Goal: Information Seeking & Learning: Learn about a topic

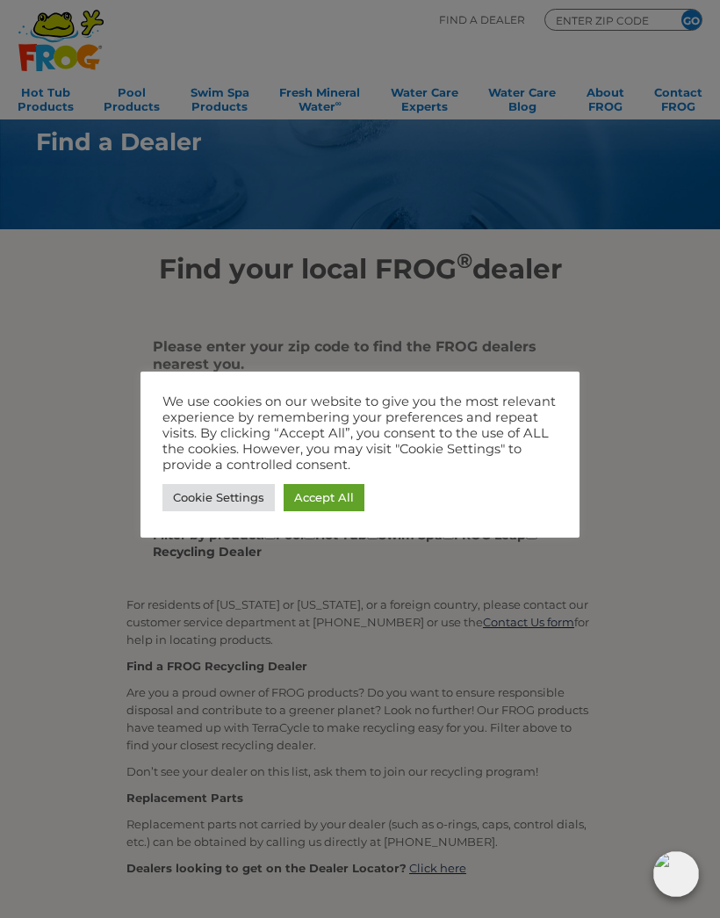
click at [336, 495] on link "Accept All" at bounding box center [324, 497] width 81 height 27
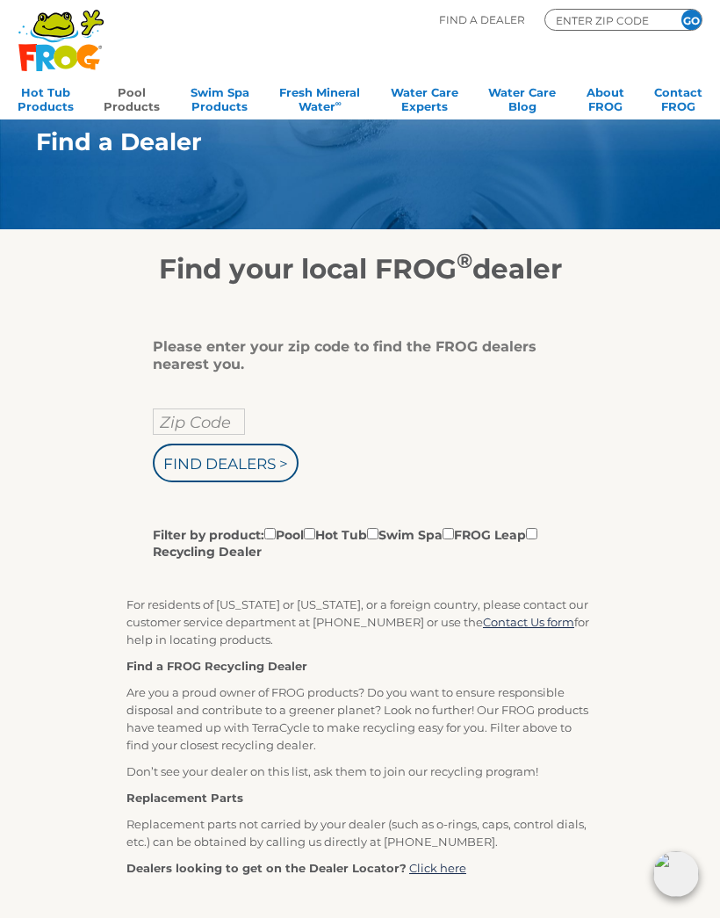
click at [134, 99] on link "Pool Products" at bounding box center [132, 97] width 56 height 35
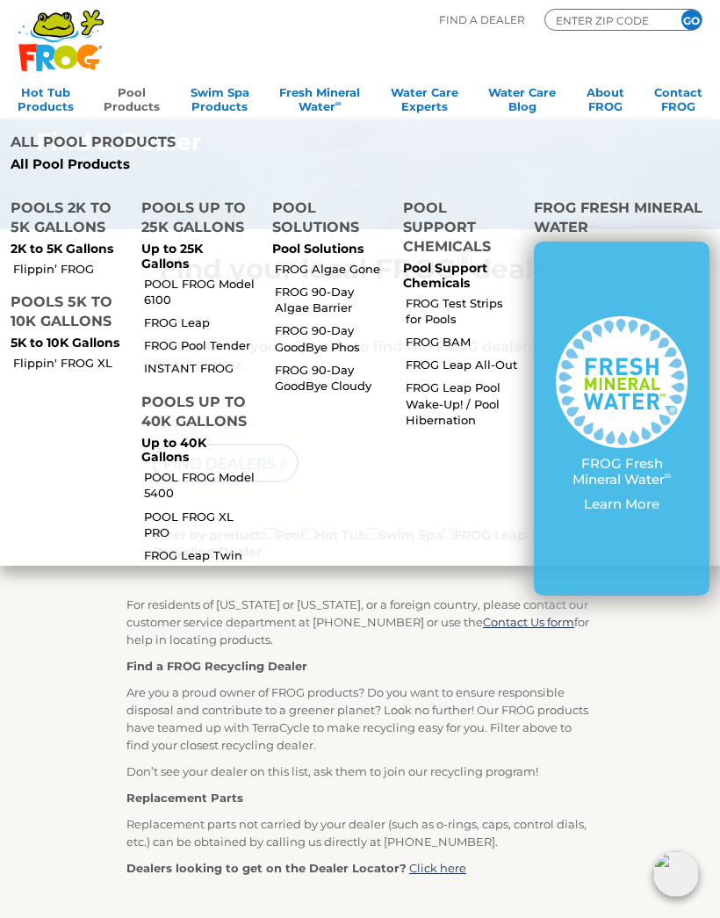
click at [231, 276] on link "POOL FROG Model 6100" at bounding box center [200, 292] width 113 height 32
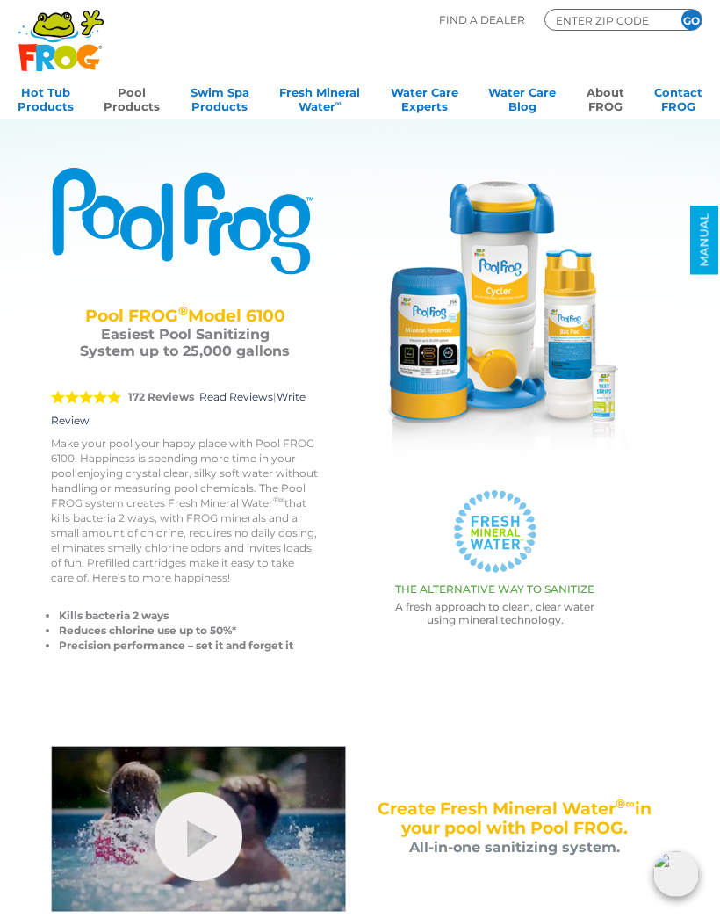
click at [605, 95] on link "About FROG" at bounding box center [606, 97] width 38 height 35
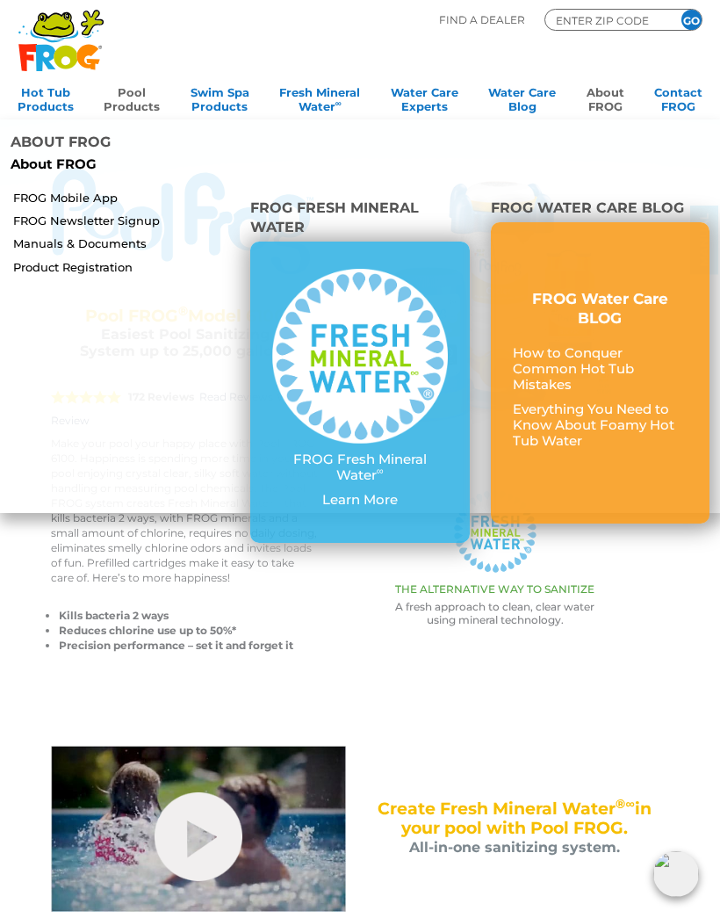
click at [660, 522] on div "POOL FROG ® Model 6100 Pool FROG ® Model 6100 Easiest Pool Sanitizing System up…" at bounding box center [347, 414] width 648 height 608
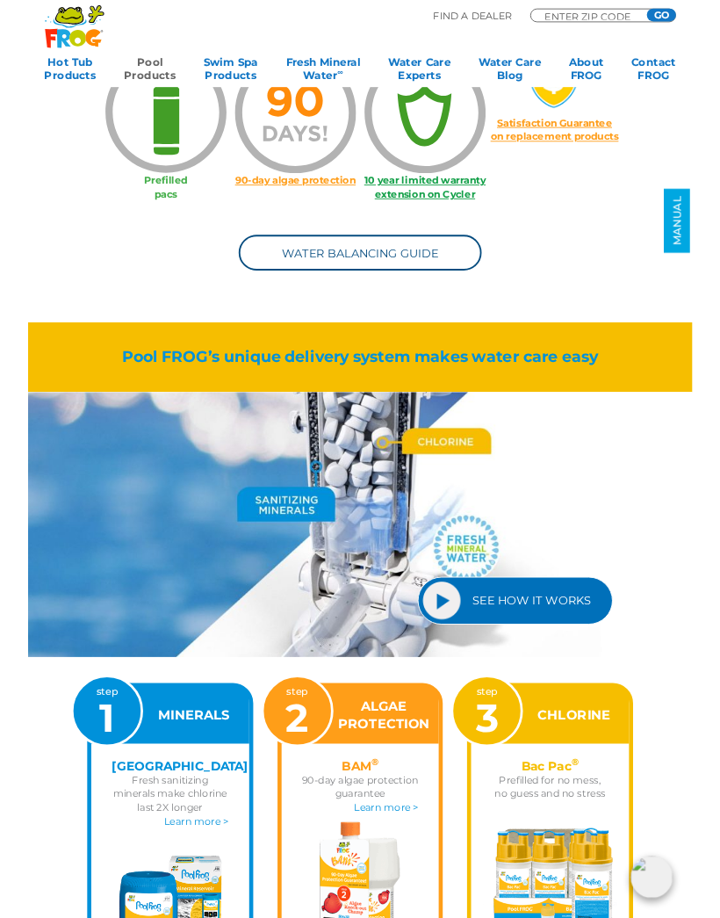
scroll to position [1139, 0]
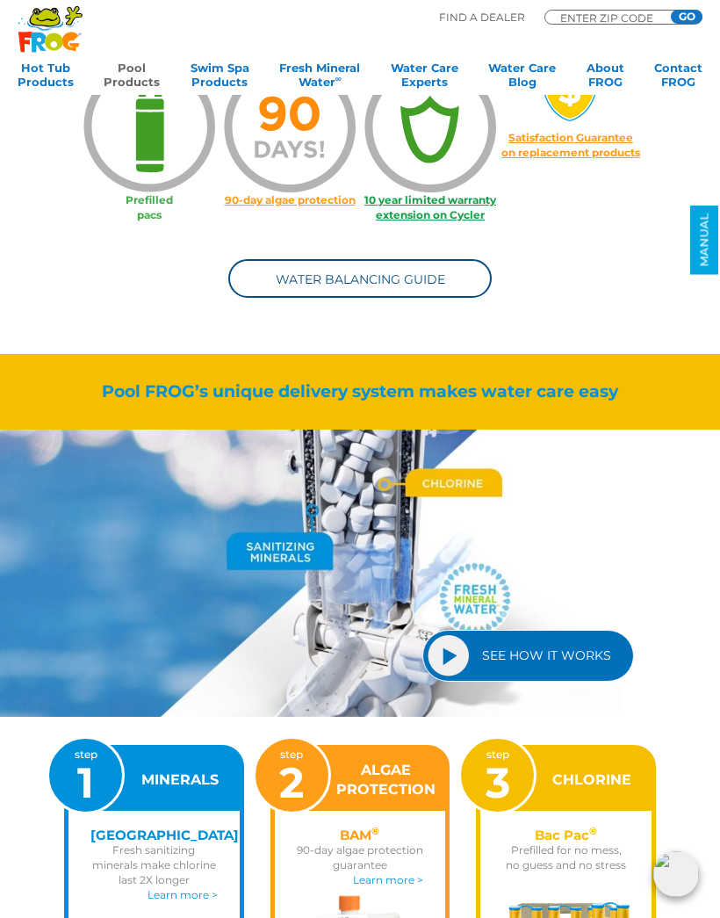
click at [539, 658] on link "SEE HOW IT WORKS" at bounding box center [528, 656] width 212 height 52
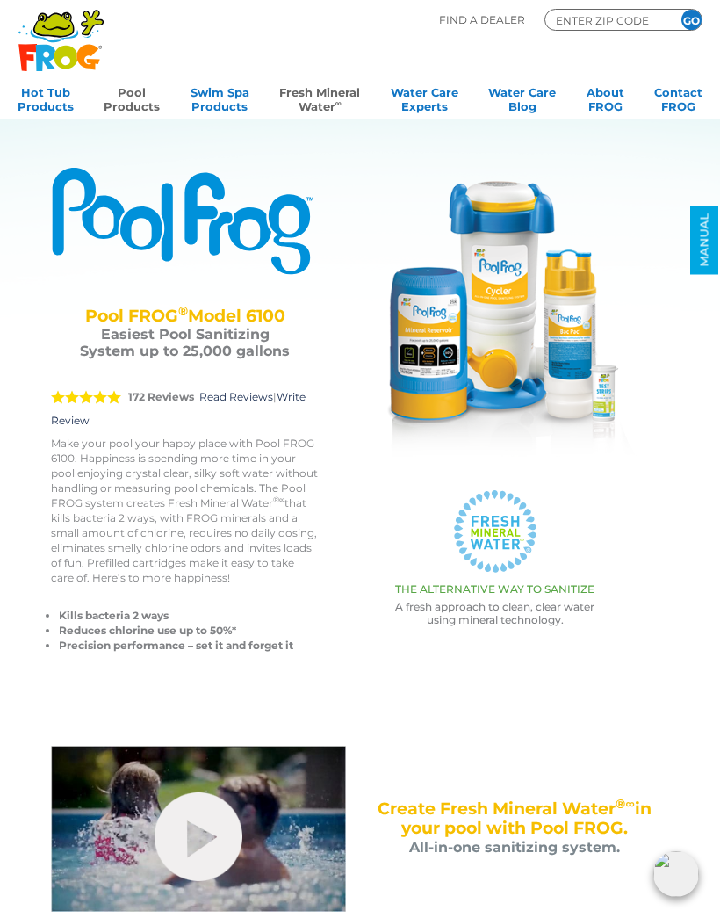
click at [321, 112] on link "Fresh Mineral Water ∞" at bounding box center [319, 97] width 81 height 35
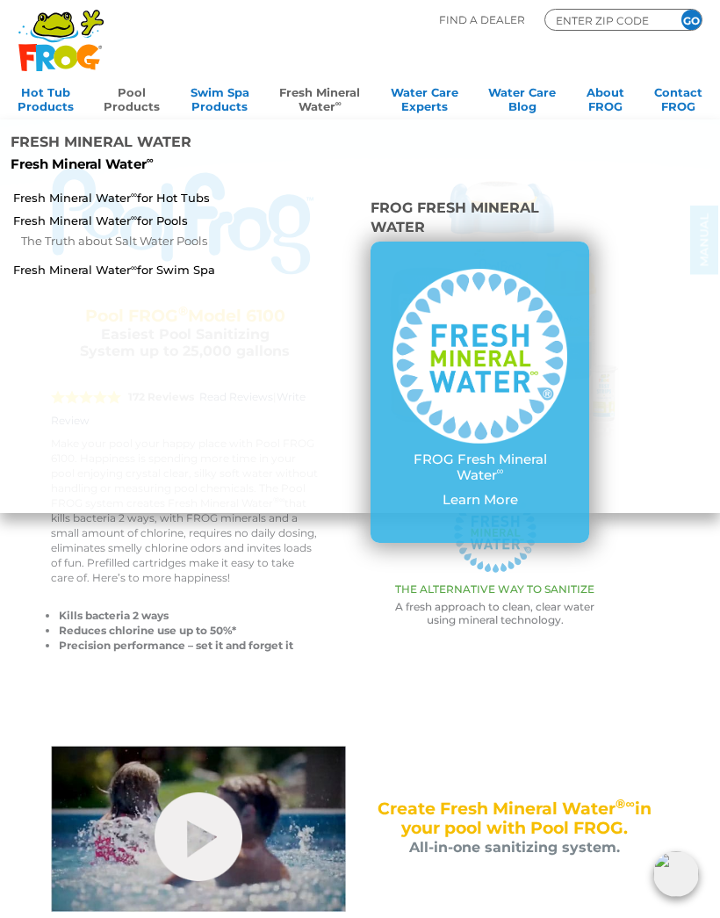
click at [163, 213] on link "Fresh Mineral Water ∞ for Pools" at bounding box center [124, 221] width 222 height 16
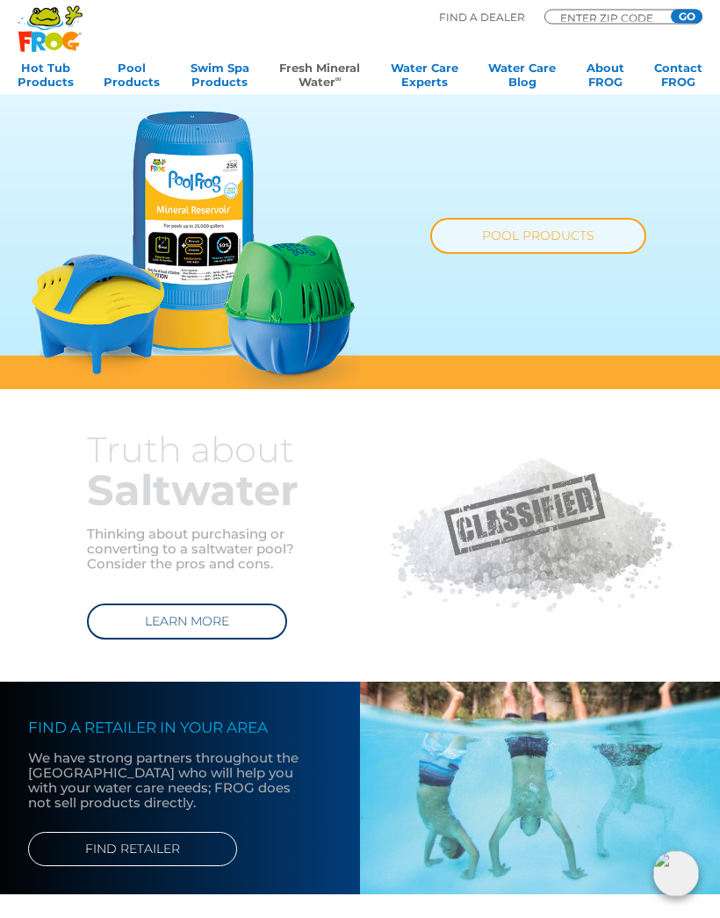
scroll to position [941, 0]
